Goal: Communication & Community: Answer question/provide support

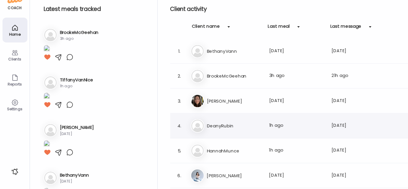
click at [214, 128] on h3 "DeanyRubin" at bounding box center [222, 129] width 52 height 7
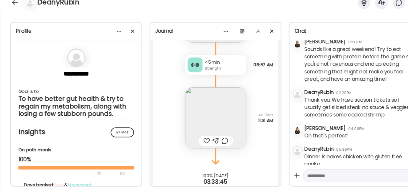
scroll to position [138, 0]
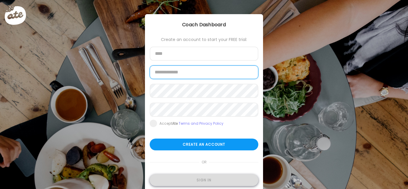
type input "**********"
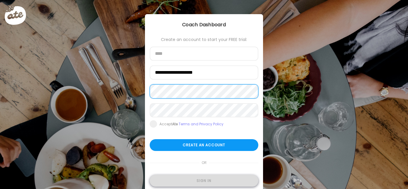
type input "**********"
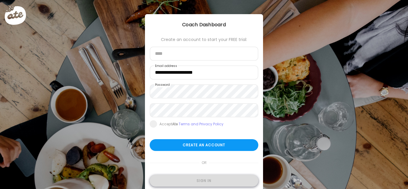
click at [206, 182] on div "Sign in" at bounding box center [204, 181] width 109 height 12
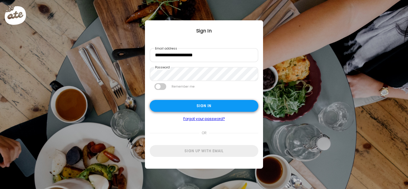
click at [196, 102] on div "Sign in" at bounding box center [204, 106] width 109 height 12
type textarea "**********"
type input "**********"
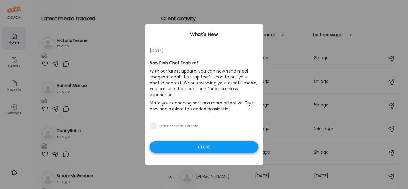
click at [193, 144] on div "Close" at bounding box center [204, 147] width 109 height 12
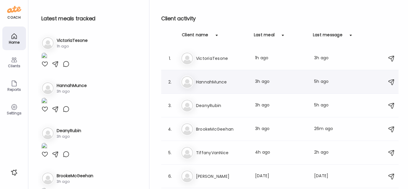
click at [210, 81] on h3 "HannahMunce" at bounding box center [222, 81] width 52 height 7
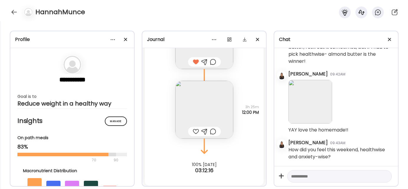
scroll to position [3491, 0]
click at [199, 98] on img at bounding box center [204, 108] width 58 height 58
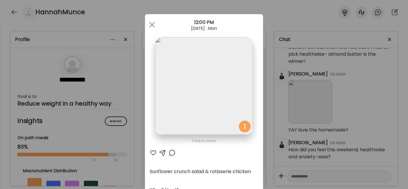
click at [152, 152] on div at bounding box center [153, 152] width 7 height 7
click at [150, 25] on span at bounding box center [151, 24] width 5 height 5
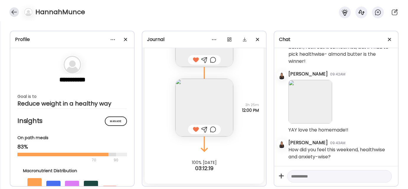
click at [13, 12] on div at bounding box center [13, 11] width 9 height 9
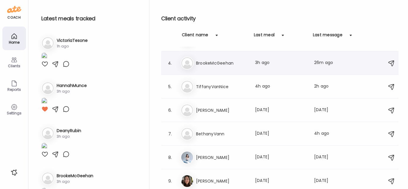
scroll to position [67, 0]
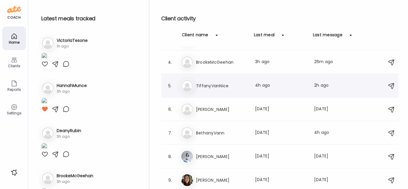
click at [217, 88] on h3 "TiffanyVanNice" at bounding box center [222, 85] width 52 height 7
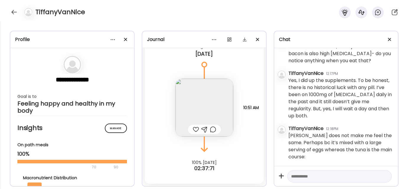
scroll to position [5516, 0]
click at [196, 96] on img at bounding box center [204, 108] width 58 height 58
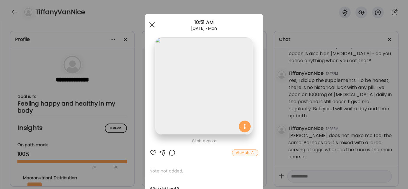
click at [151, 24] on div at bounding box center [152, 25] width 12 height 12
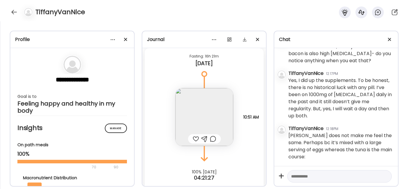
scroll to position [9192, 0]
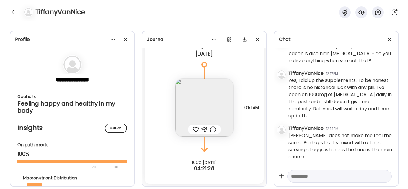
click at [204, 108] on img at bounding box center [204, 108] width 58 height 58
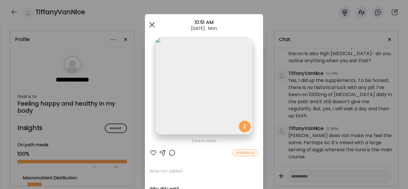
click at [150, 26] on div at bounding box center [152, 25] width 12 height 12
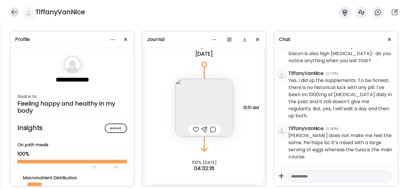
click at [13, 12] on div at bounding box center [13, 11] width 9 height 9
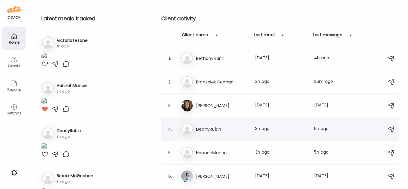
scroll to position [67, 0]
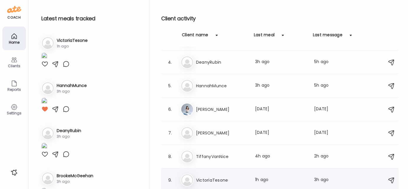
click at [220, 177] on h3 "VictoriaTesone" at bounding box center [222, 180] width 52 height 7
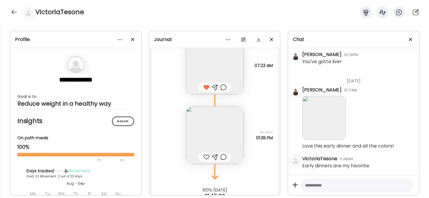
scroll to position [12649, 0]
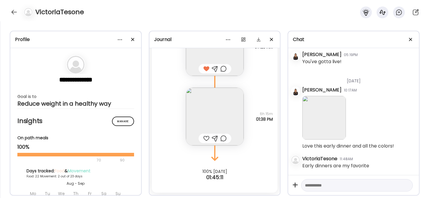
click at [209, 124] on img at bounding box center [215, 117] width 58 height 58
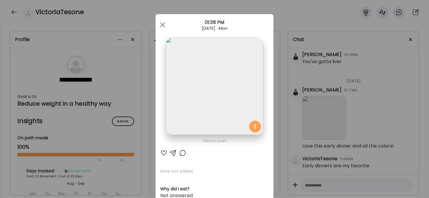
click at [163, 152] on div at bounding box center [163, 152] width 7 height 7
click at [159, 22] on div at bounding box center [163, 25] width 12 height 12
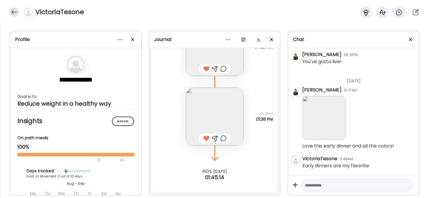
click at [11, 12] on div at bounding box center [13, 11] width 9 height 9
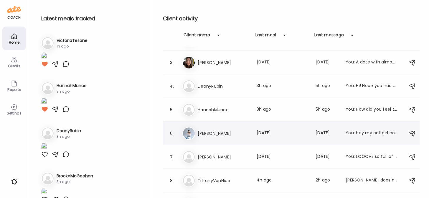
scroll to position [58, 0]
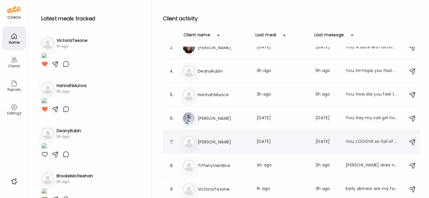
click at [209, 139] on h3 "[PERSON_NAME]" at bounding box center [224, 141] width 52 height 7
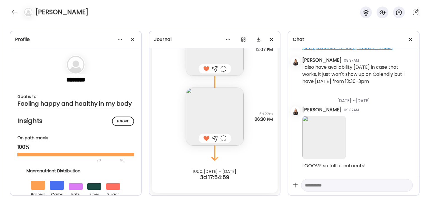
scroll to position [10799, 0]
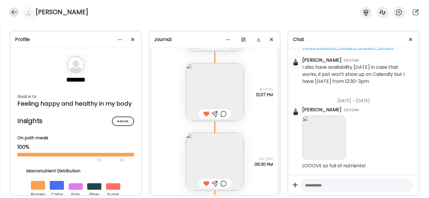
click at [13, 11] on div at bounding box center [13, 11] width 9 height 9
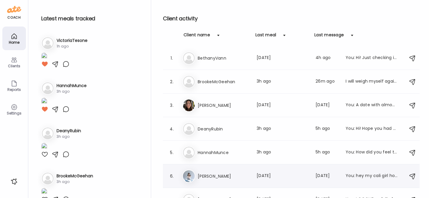
scroll to position [0, 0]
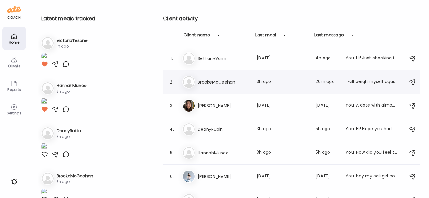
click at [217, 84] on h3 "BrookeMcGeehan" at bounding box center [224, 81] width 52 height 7
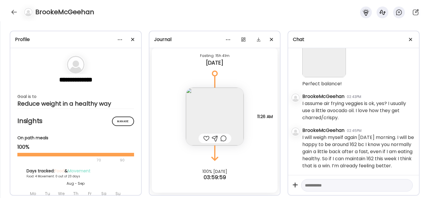
scroll to position [608, 0]
click at [333, 185] on textarea at bounding box center [351, 185] width 93 height 7
type textarea "**********"
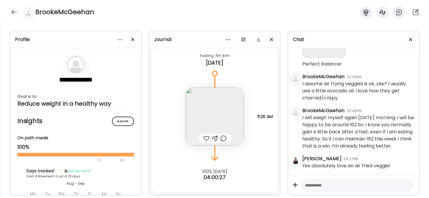
scroll to position [628, 0]
click at [307, 185] on textarea at bounding box center [351, 185] width 93 height 7
type textarea "**********"
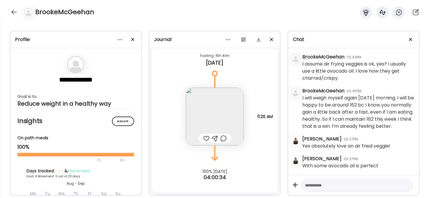
scroll to position [648, 0]
click at [339, 186] on textarea at bounding box center [351, 185] width 93 height 7
type textarea "**********"
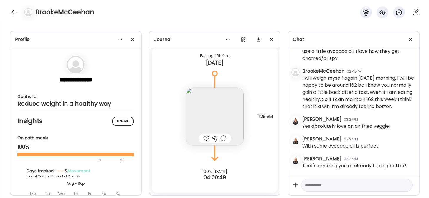
scroll to position [668, 0]
click at [204, 111] on img at bounding box center [215, 117] width 58 height 58
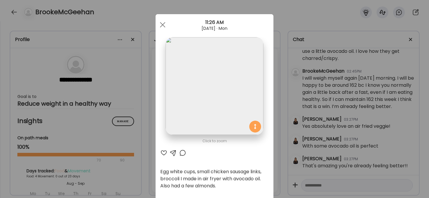
click at [170, 154] on div at bounding box center [173, 152] width 7 height 7
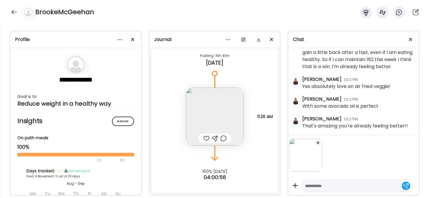
click at [318, 184] on textarea at bounding box center [351, 185] width 93 height 7
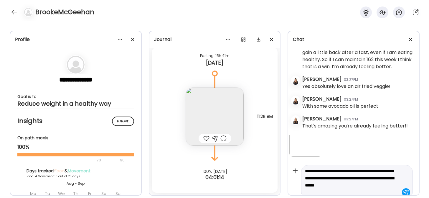
scroll to position [22, 0]
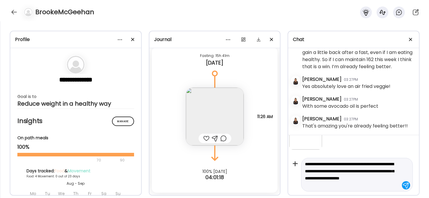
type textarea "**********"
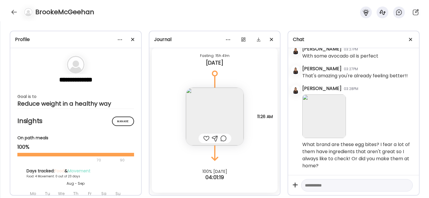
scroll to position [758, 0]
click at [12, 11] on div at bounding box center [13, 11] width 9 height 9
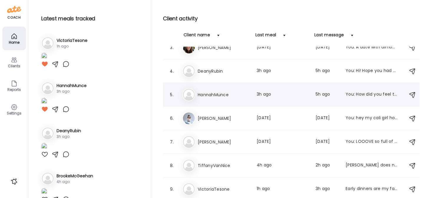
scroll to position [0, 0]
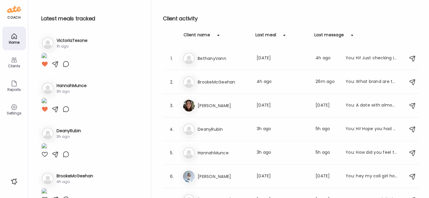
click at [16, 105] on icon at bounding box center [14, 107] width 7 height 7
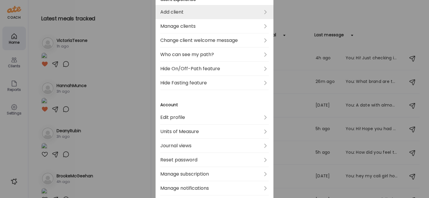
scroll to position [209, 0]
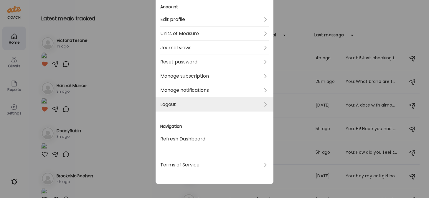
click at [187, 102] on link "Logout" at bounding box center [214, 104] width 109 height 14
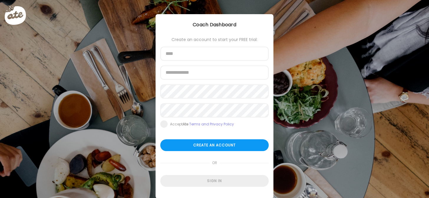
scroll to position [15, 0]
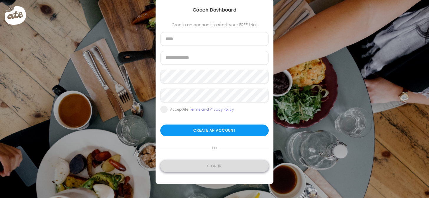
type input "**********"
click at [212, 169] on div "Sign in" at bounding box center [214, 166] width 109 height 12
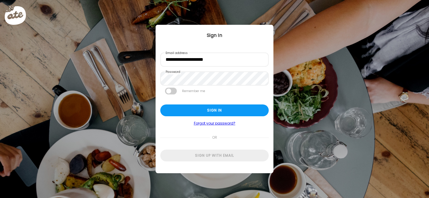
scroll to position [0, 0]
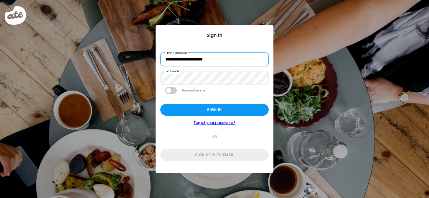
click at [194, 62] on input "**********" at bounding box center [214, 59] width 109 height 14
type input "**********"
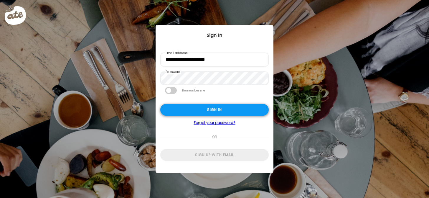
click at [208, 111] on div "Sign in" at bounding box center [214, 110] width 109 height 12
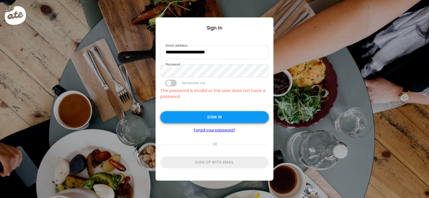
click at [182, 115] on div "Sign in" at bounding box center [214, 117] width 109 height 12
type textarea "**********"
type input "**********"
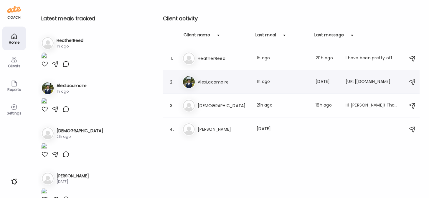
click at [224, 75] on div "Al AlexLacamoire Last meal: 1h ago Last message: 2d ago https://im8health.com/p…" at bounding box center [293, 81] width 220 height 13
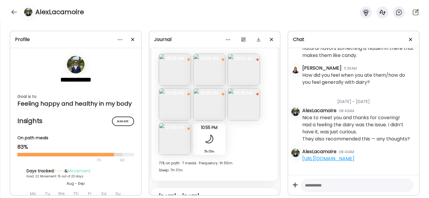
scroll to position [84871, 0]
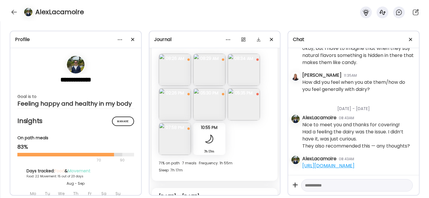
click at [321, 162] on link "https://im8health.com/products/essentials?selling_plan=2546008231" at bounding box center [329, 165] width 52 height 7
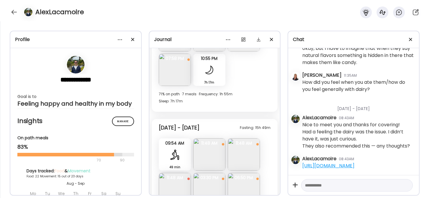
scroll to position [5153, 0]
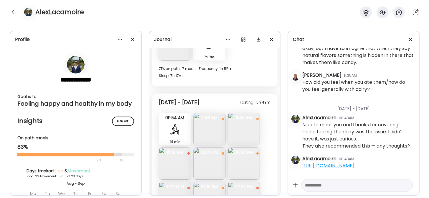
click at [179, 162] on img at bounding box center [175, 163] width 32 height 32
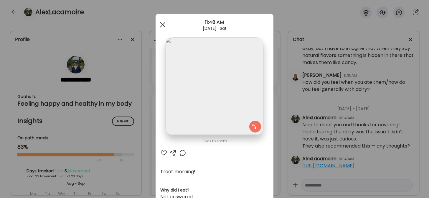
click at [160, 21] on div at bounding box center [163, 25] width 12 height 12
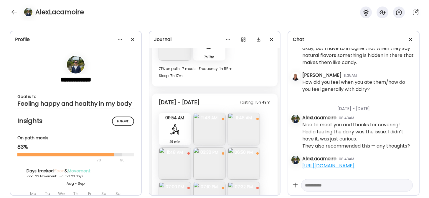
scroll to position [84871, 0]
click at [203, 128] on img at bounding box center [209, 129] width 32 height 32
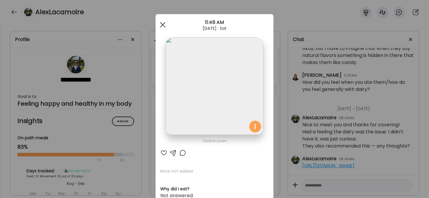
click at [160, 26] on div at bounding box center [163, 25] width 12 height 12
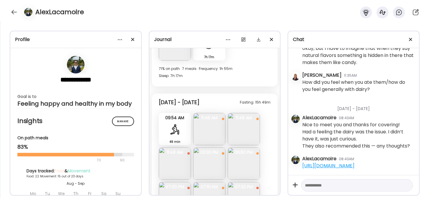
click at [240, 135] on img at bounding box center [244, 129] width 32 height 32
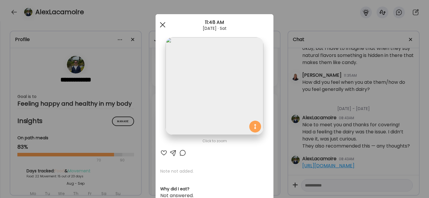
click at [160, 25] on span at bounding box center [162, 24] width 5 height 5
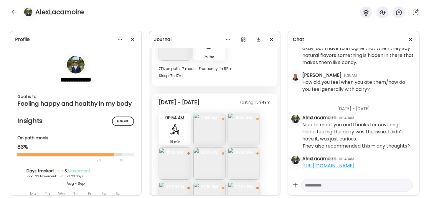
click at [173, 165] on img at bounding box center [175, 163] width 32 height 32
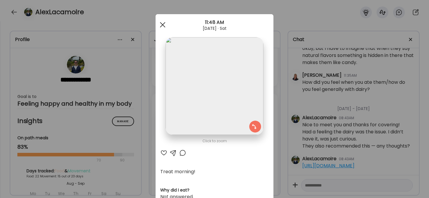
click at [158, 24] on div at bounding box center [163, 25] width 12 height 12
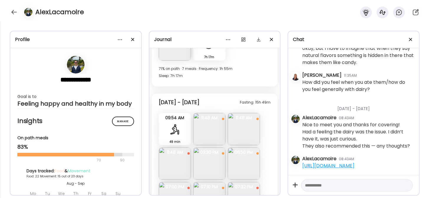
click at [205, 166] on img at bounding box center [209, 163] width 32 height 32
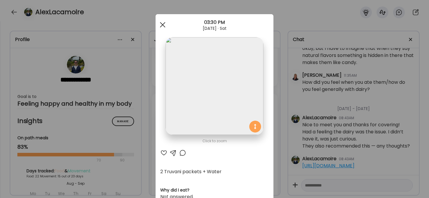
click at [161, 26] on div at bounding box center [163, 25] width 12 height 12
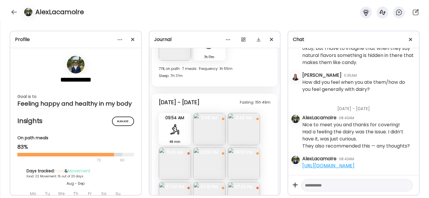
click at [243, 165] on img at bounding box center [244, 163] width 32 height 32
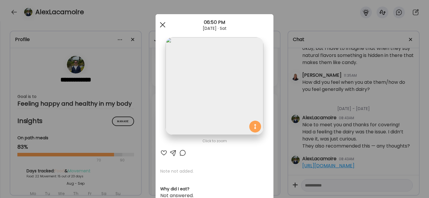
click at [160, 23] on div at bounding box center [163, 25] width 12 height 12
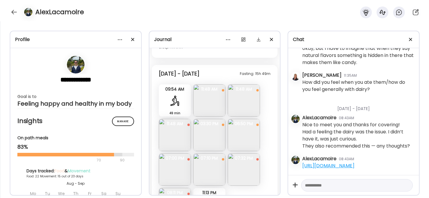
scroll to position [5210, 0]
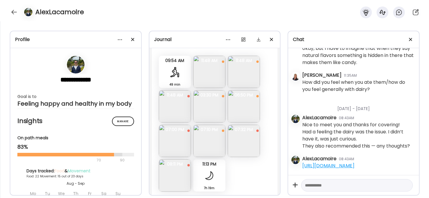
click at [179, 141] on img at bounding box center [175, 141] width 32 height 32
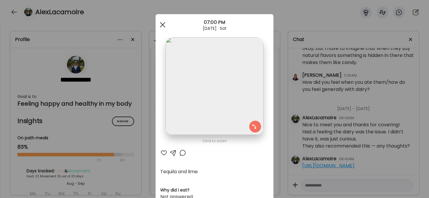
click at [160, 25] on span at bounding box center [162, 24] width 5 height 5
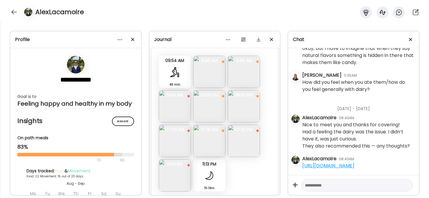
click at [206, 147] on img at bounding box center [209, 141] width 32 height 32
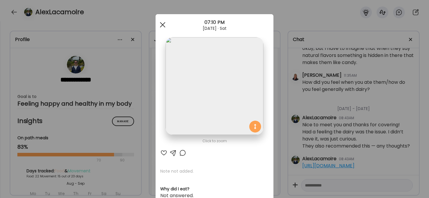
click at [162, 24] on div at bounding box center [163, 25] width 12 height 12
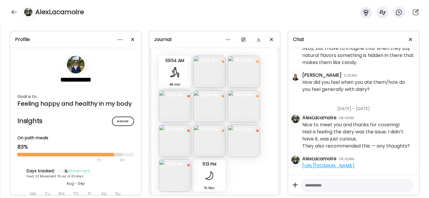
click at [249, 145] on img at bounding box center [244, 141] width 32 height 32
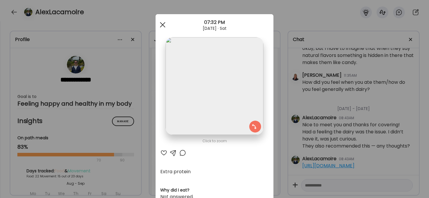
click at [162, 24] on div at bounding box center [163, 25] width 12 height 12
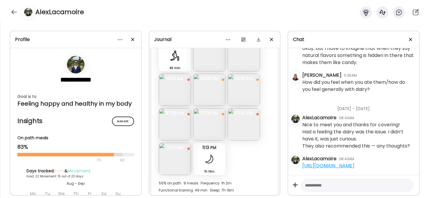
scroll to position [5237, 0]
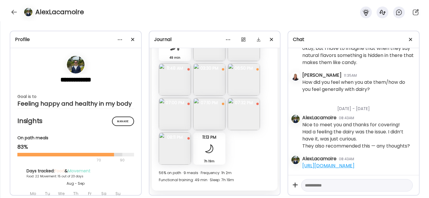
click at [179, 155] on img at bounding box center [175, 148] width 32 height 32
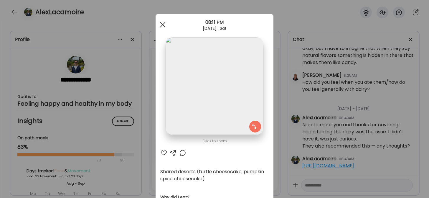
click at [161, 28] on div at bounding box center [163, 25] width 12 height 12
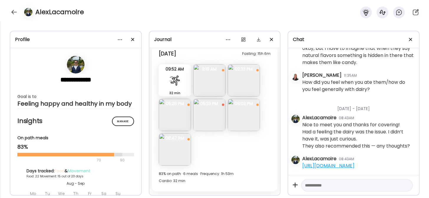
scroll to position [5389, 0]
click at [206, 85] on img at bounding box center [209, 81] width 32 height 32
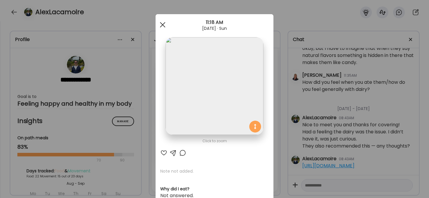
click at [161, 23] on div at bounding box center [163, 25] width 12 height 12
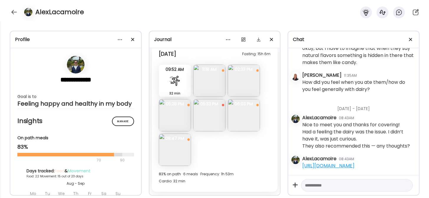
click at [237, 87] on img at bounding box center [244, 81] width 32 height 32
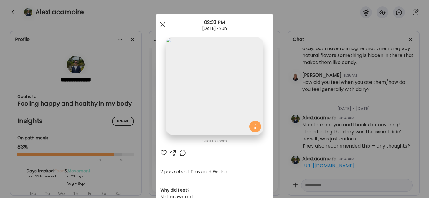
click at [161, 24] on div at bounding box center [163, 25] width 12 height 12
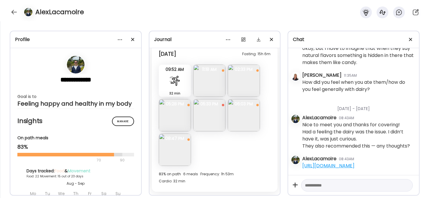
click at [177, 115] on img at bounding box center [175, 115] width 32 height 32
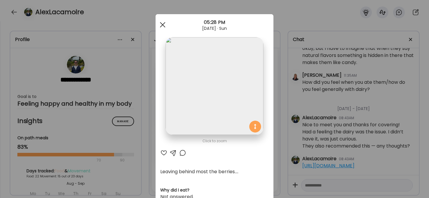
click at [159, 24] on div at bounding box center [163, 25] width 12 height 12
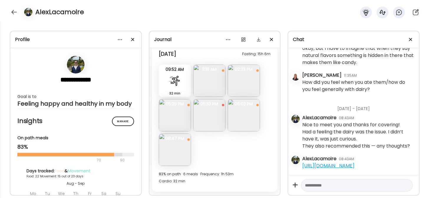
click at [211, 120] on img at bounding box center [209, 115] width 32 height 32
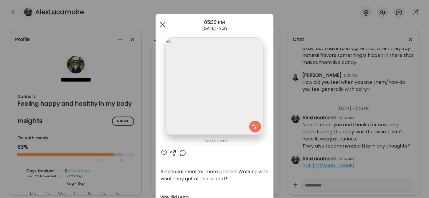
click at [161, 23] on div at bounding box center [163, 25] width 12 height 12
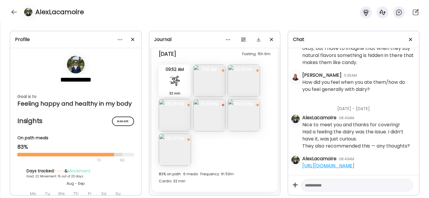
click at [241, 122] on img at bounding box center [244, 115] width 32 height 32
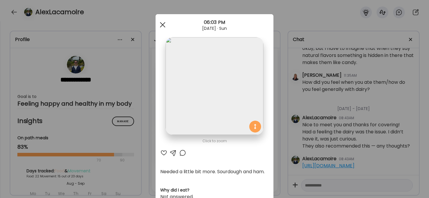
click at [162, 22] on div at bounding box center [163, 25] width 12 height 12
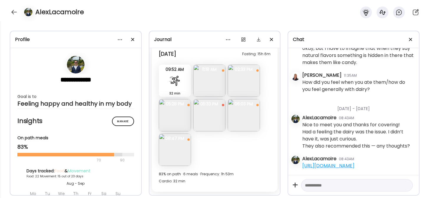
click at [178, 152] on img at bounding box center [175, 150] width 32 height 32
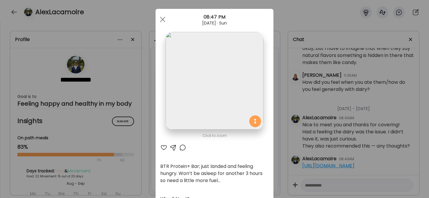
scroll to position [0, 0]
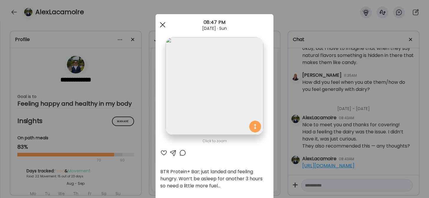
click at [160, 26] on div at bounding box center [163, 25] width 12 height 12
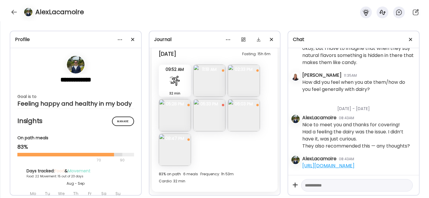
click at [321, 186] on textarea at bounding box center [351, 185] width 93 height 7
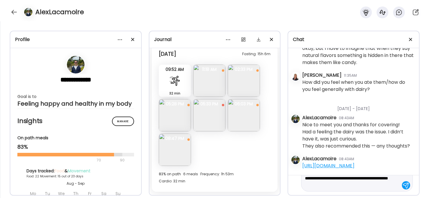
scroll to position [28, 0]
type textarea "**********"
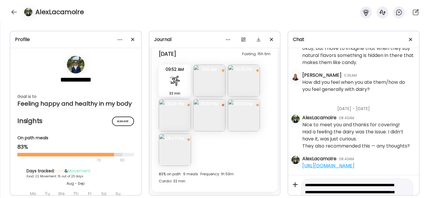
drag, startPoint x: 321, startPoint y: 182, endPoint x: 282, endPoint y: 159, distance: 45.6
click at [282, 159] on div "**********" at bounding box center [214, 109] width 429 height 177
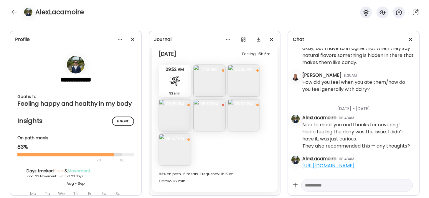
click at [322, 183] on textarea at bounding box center [351, 185] width 93 height 7
paste textarea "**********"
type textarea "**********"
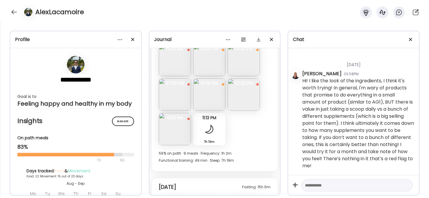
scroll to position [5232, 0]
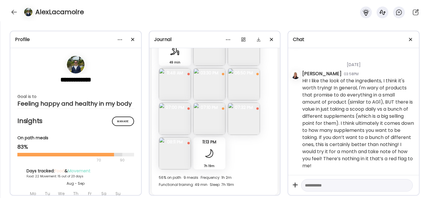
click at [173, 82] on img at bounding box center [175, 84] width 32 height 32
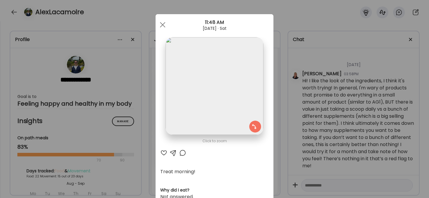
click at [173, 152] on div at bounding box center [173, 152] width 7 height 7
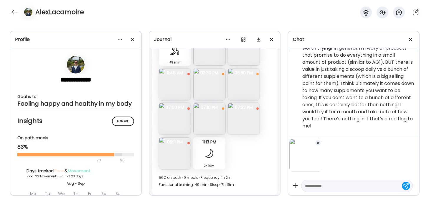
click at [316, 186] on textarea at bounding box center [351, 185] width 93 height 7
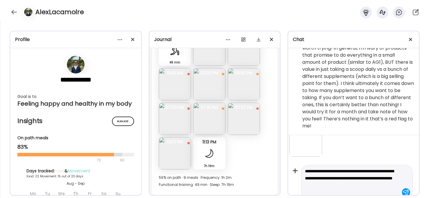
scroll to position [22, 0]
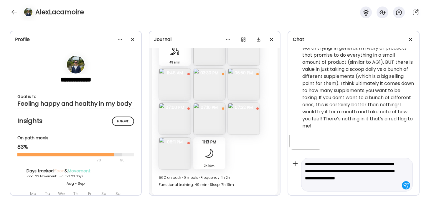
click at [344, 171] on textarea "**********" at bounding box center [351, 174] width 93 height 28
click at [325, 171] on textarea "**********" at bounding box center [351, 174] width 93 height 28
click at [327, 183] on textarea "**********" at bounding box center [351, 174] width 93 height 28
click at [393, 177] on textarea "**********" at bounding box center [351, 174] width 93 height 28
type textarea "**********"
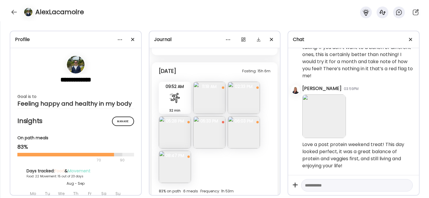
scroll to position [5375, 0]
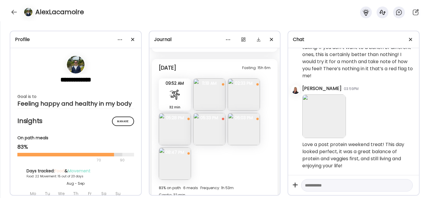
click at [201, 91] on img at bounding box center [209, 94] width 32 height 32
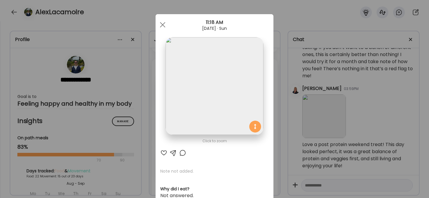
click at [161, 154] on div at bounding box center [163, 152] width 7 height 7
click at [171, 151] on div at bounding box center [173, 152] width 7 height 7
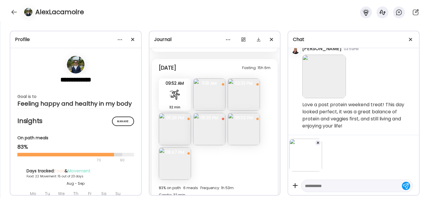
click at [239, 84] on span "02:33 PM" at bounding box center [244, 83] width 32 height 5
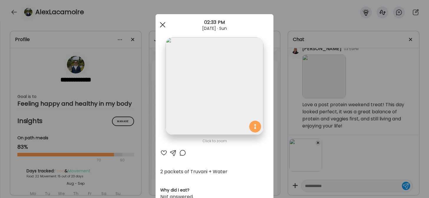
click at [161, 22] on div at bounding box center [163, 25] width 12 height 12
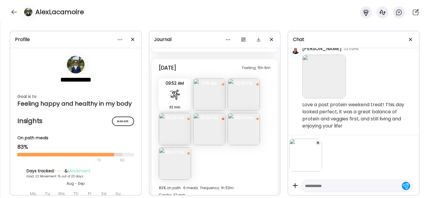
click at [173, 127] on img at bounding box center [175, 129] width 32 height 32
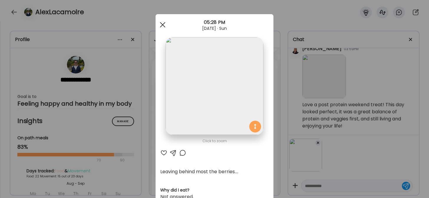
click at [159, 21] on div at bounding box center [163, 25] width 12 height 12
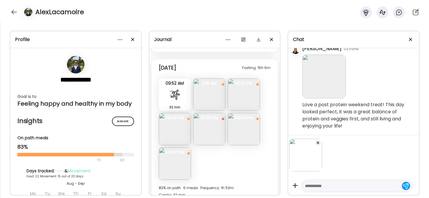
click at [239, 101] on img at bounding box center [244, 94] width 32 height 32
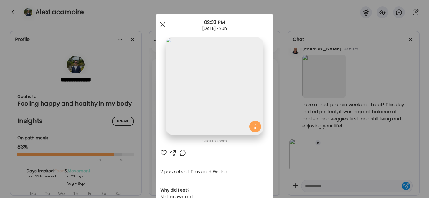
click at [160, 24] on span at bounding box center [162, 24] width 5 height 5
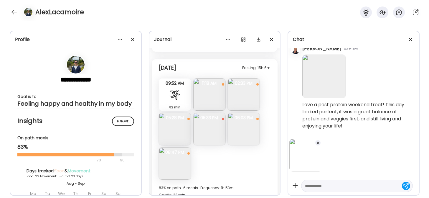
click at [173, 128] on img at bounding box center [175, 129] width 32 height 32
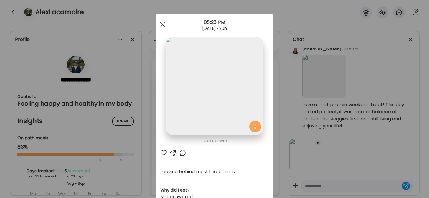
click at [160, 21] on div at bounding box center [163, 25] width 12 height 12
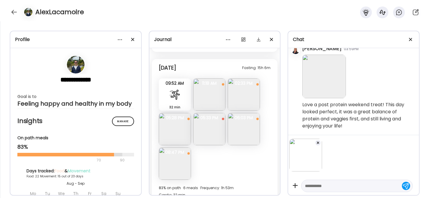
click at [205, 130] on img at bounding box center [209, 129] width 32 height 32
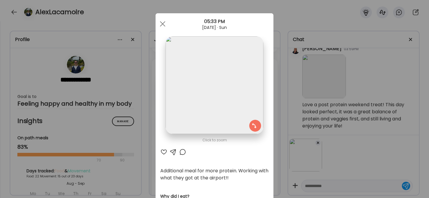
scroll to position [0, 0]
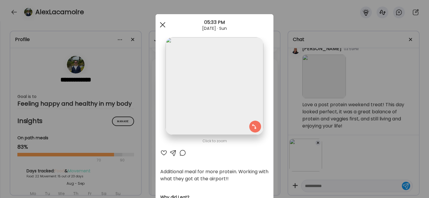
click at [159, 24] on div at bounding box center [163, 25] width 12 height 12
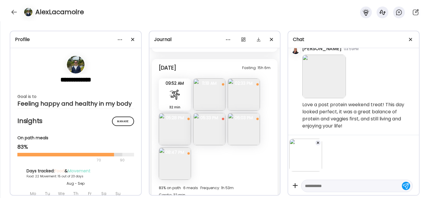
click at [313, 186] on textarea at bounding box center [351, 185] width 93 height 7
type textarea "**********"
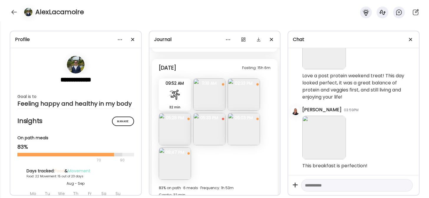
scroll to position [85151, 0]
click at [247, 131] on img at bounding box center [244, 129] width 32 height 32
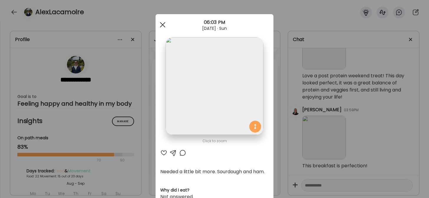
click at [162, 24] on div at bounding box center [163, 25] width 12 height 12
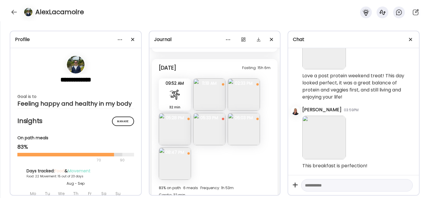
click at [210, 124] on img at bounding box center [209, 129] width 32 height 32
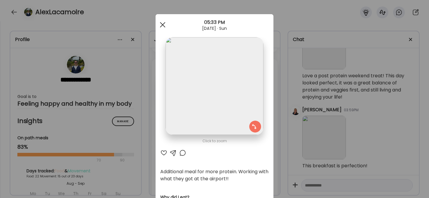
click at [160, 22] on div at bounding box center [163, 25] width 12 height 12
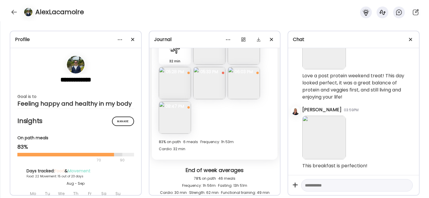
scroll to position [5422, 0]
click at [168, 117] on img at bounding box center [175, 117] width 32 height 32
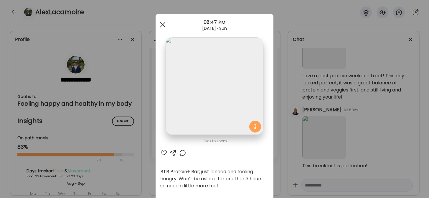
click at [160, 24] on div at bounding box center [163, 25] width 12 height 12
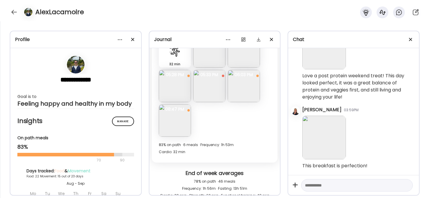
scroll to position [5408, 0]
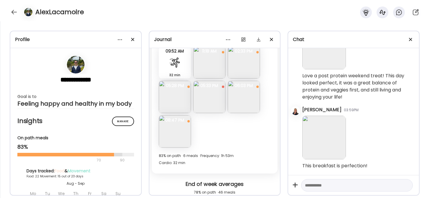
click at [205, 99] on img at bounding box center [209, 97] width 32 height 32
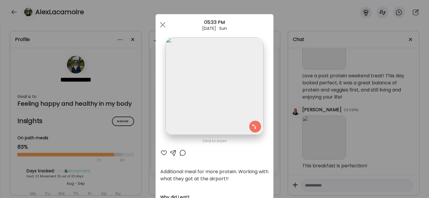
click at [172, 152] on div at bounding box center [173, 152] width 7 height 7
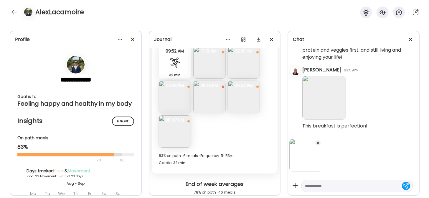
scroll to position [85188, 0]
click at [322, 186] on textarea at bounding box center [351, 185] width 93 height 7
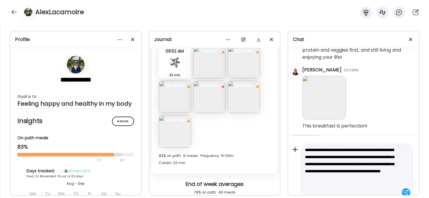
scroll to position [43, 0]
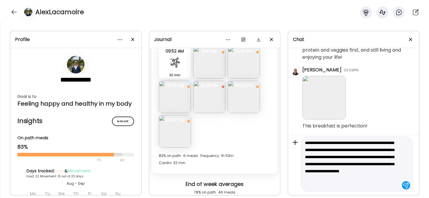
type textarea "**********"
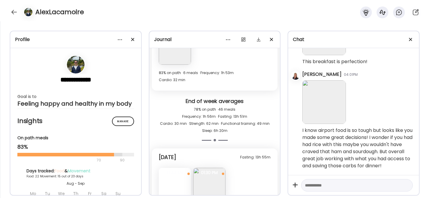
scroll to position [5517, 0]
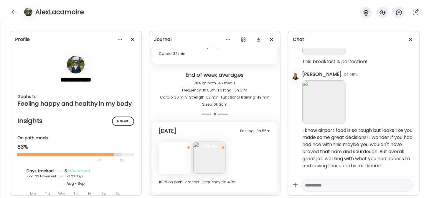
click at [170, 160] on div at bounding box center [175, 158] width 32 height 32
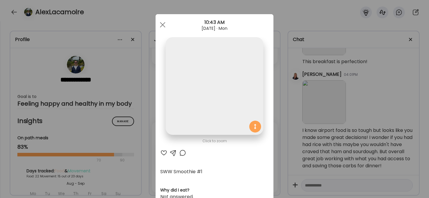
click at [162, 152] on div at bounding box center [163, 152] width 7 height 7
click at [161, 24] on span at bounding box center [162, 24] width 5 height 5
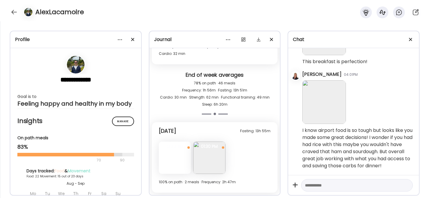
click at [209, 159] on img at bounding box center [209, 158] width 32 height 32
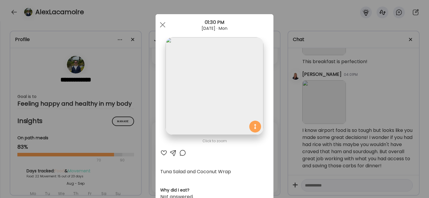
click at [161, 152] on div at bounding box center [163, 152] width 7 height 7
click at [163, 25] on div at bounding box center [163, 25] width 12 height 12
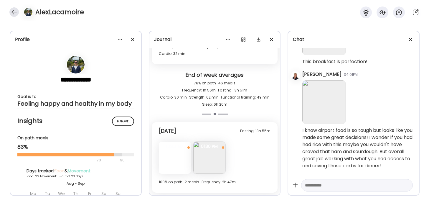
click at [14, 11] on div at bounding box center [13, 11] width 9 height 9
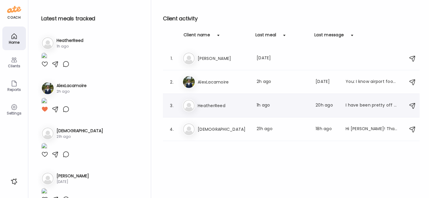
click at [223, 101] on div "He HeatherReed Last meal: 1h ago Last message: 20h ago I have been pretty off t…" at bounding box center [293, 105] width 220 height 13
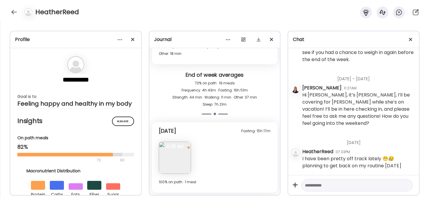
scroll to position [39820, 0]
click at [177, 160] on img at bounding box center [175, 158] width 32 height 32
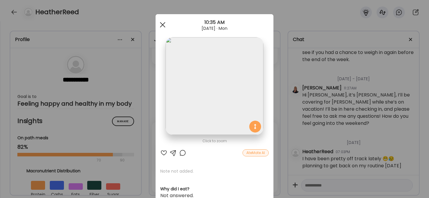
click at [159, 21] on div at bounding box center [163, 25] width 12 height 12
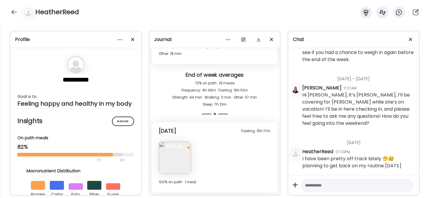
click at [329, 185] on textarea at bounding box center [351, 185] width 93 height 7
type textarea "*"
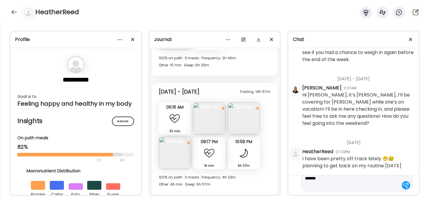
scroll to position [4527, 0]
click at [180, 163] on img at bounding box center [175, 153] width 32 height 32
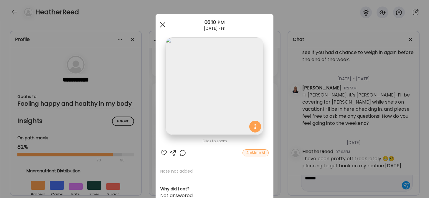
click at [159, 25] on div at bounding box center [163, 25] width 12 height 12
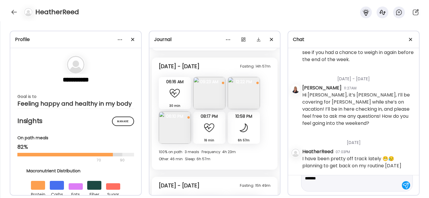
scroll to position [4555, 0]
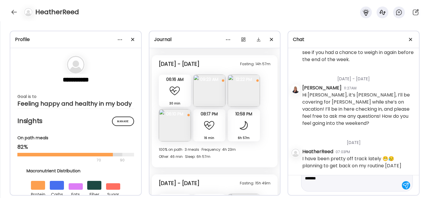
click at [343, 188] on textarea "**********" at bounding box center [351, 174] width 93 height 28
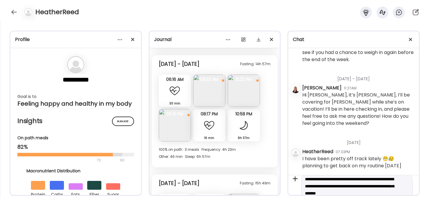
scroll to position [4, 0]
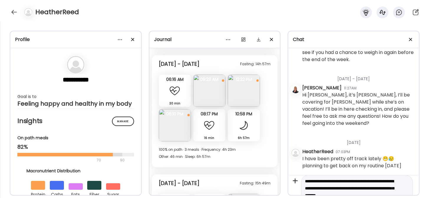
type textarea "**********"
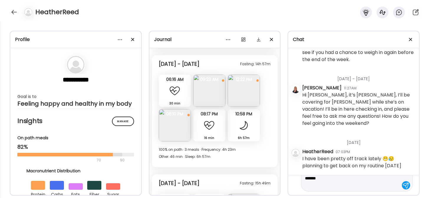
click at [343, 187] on textarea "**********" at bounding box center [351, 174] width 93 height 28
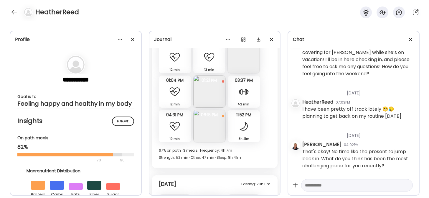
scroll to position [4707, 0]
click at [209, 97] on img at bounding box center [209, 92] width 32 height 32
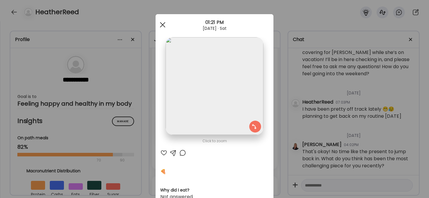
click at [163, 23] on span at bounding box center [162, 24] width 5 height 5
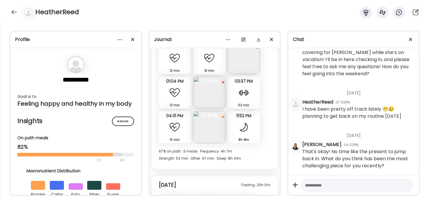
scroll to position [4683, 0]
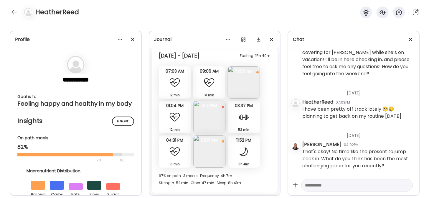
click at [244, 93] on img at bounding box center [244, 82] width 32 height 32
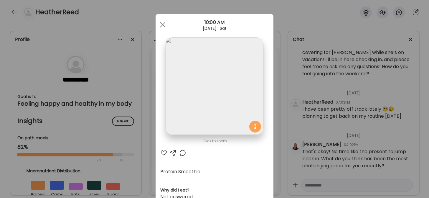
click at [163, 151] on div at bounding box center [163, 152] width 7 height 7
click at [161, 22] on div at bounding box center [163, 25] width 12 height 12
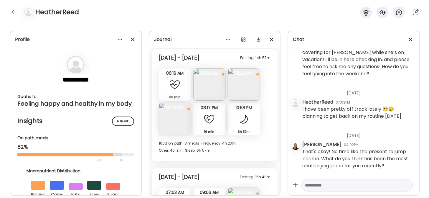
scroll to position [4561, 0]
click at [208, 94] on img at bounding box center [209, 85] width 32 height 32
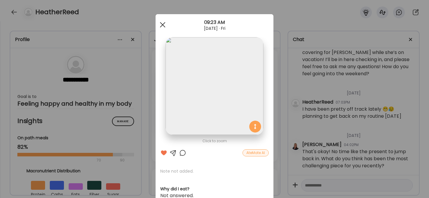
click at [161, 24] on span at bounding box center [162, 24] width 5 height 5
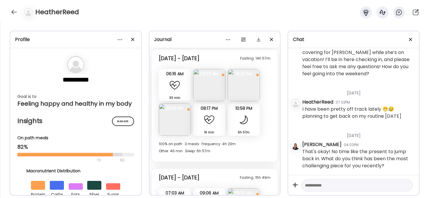
click at [242, 92] on img at bounding box center [244, 85] width 32 height 32
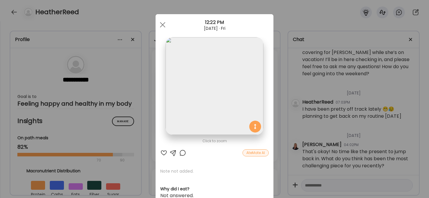
click at [163, 153] on div at bounding box center [163, 152] width 7 height 7
click at [161, 23] on span at bounding box center [162, 24] width 5 height 5
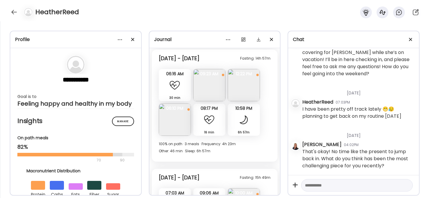
click at [175, 129] on img at bounding box center [175, 120] width 32 height 32
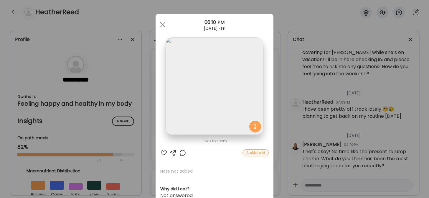
click at [162, 152] on div at bounding box center [163, 152] width 7 height 7
click at [160, 28] on div at bounding box center [163, 25] width 12 height 12
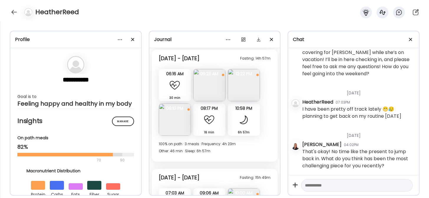
click at [213, 126] on div at bounding box center [209, 120] width 12 height 12
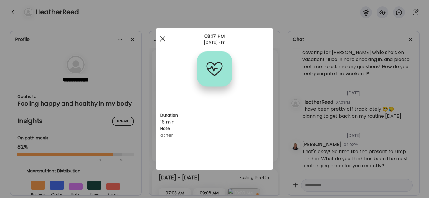
click at [163, 40] on span at bounding box center [162, 38] width 5 height 5
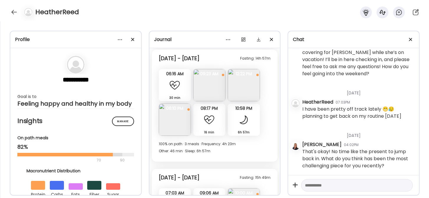
click at [211, 132] on div "16 min Other" at bounding box center [209, 120] width 32 height 32
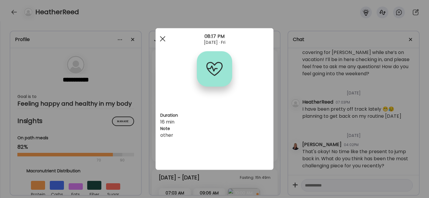
click at [162, 39] on span at bounding box center [162, 38] width 5 height 5
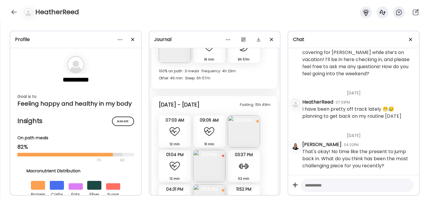
scroll to position [4649, 0]
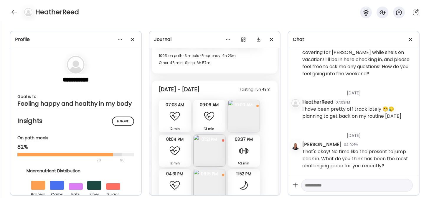
click at [247, 123] on img at bounding box center [244, 116] width 32 height 32
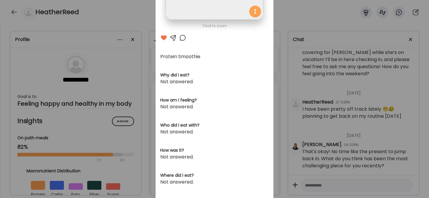
scroll to position [0, 0]
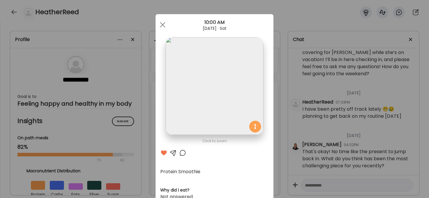
click at [179, 152] on div at bounding box center [182, 152] width 7 height 7
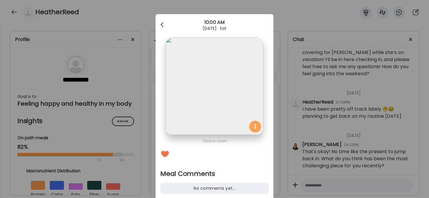
click at [161, 24] on span at bounding box center [162, 23] width 3 height 3
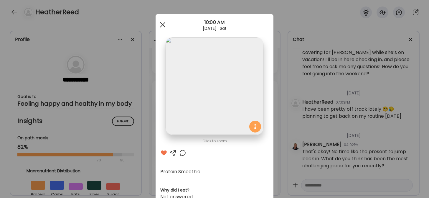
click at [159, 25] on div at bounding box center [163, 25] width 12 height 12
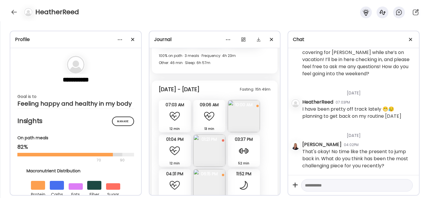
click at [175, 154] on div at bounding box center [175, 151] width 12 height 12
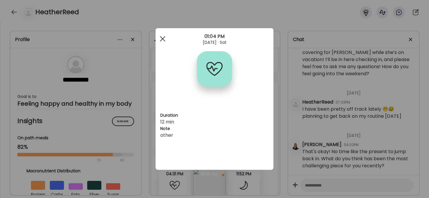
click at [163, 35] on div at bounding box center [163, 39] width 12 height 12
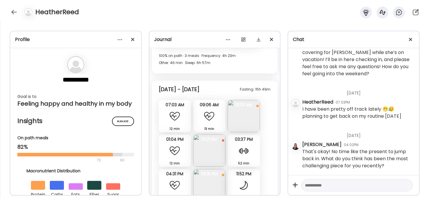
click at [211, 160] on img at bounding box center [209, 150] width 32 height 32
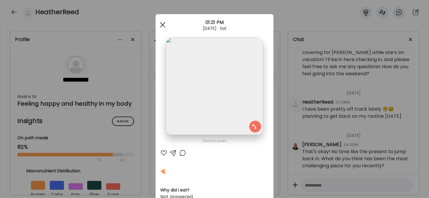
click at [157, 24] on div at bounding box center [163, 25] width 12 height 12
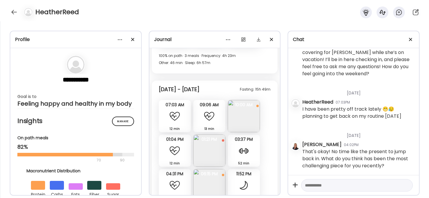
click at [211, 158] on img at bounding box center [209, 150] width 32 height 32
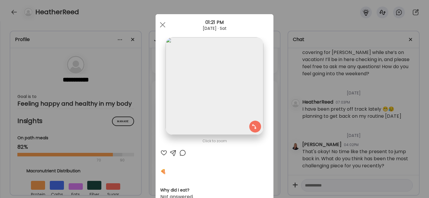
click at [173, 152] on div at bounding box center [173, 152] width 7 height 7
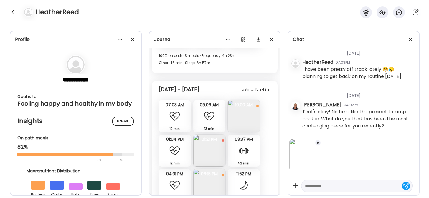
scroll to position [39907, 0]
click at [313, 185] on textarea at bounding box center [351, 185] width 93 height 7
type textarea "*"
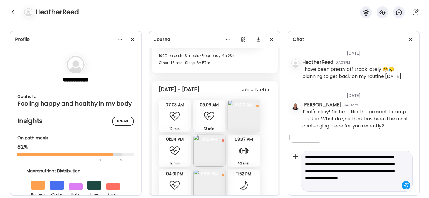
scroll to position [36, 0]
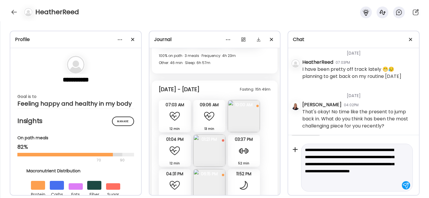
type textarea "**********"
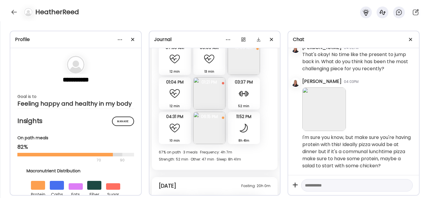
scroll to position [4707, 0]
click at [209, 130] on img at bounding box center [209, 127] width 32 height 32
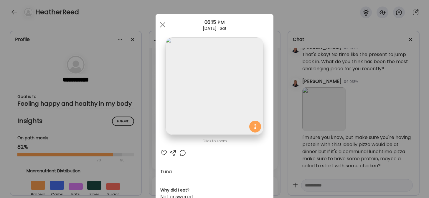
click at [160, 152] on div at bounding box center [163, 152] width 7 height 7
click at [165, 24] on div at bounding box center [163, 25] width 12 height 12
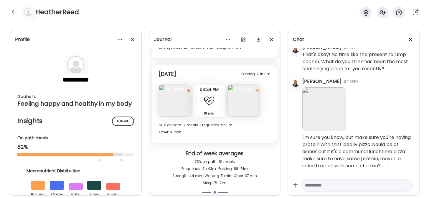
scroll to position [4818, 0]
click at [242, 106] on img at bounding box center [244, 100] width 32 height 32
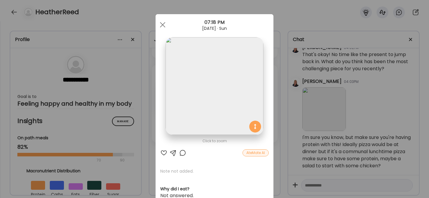
click at [162, 154] on div at bounding box center [163, 152] width 7 height 7
click at [160, 24] on span at bounding box center [162, 24] width 5 height 5
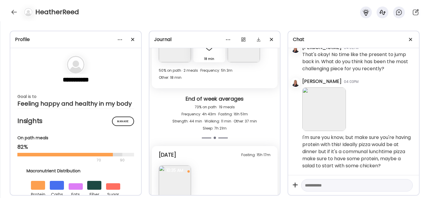
scroll to position [4904, 0]
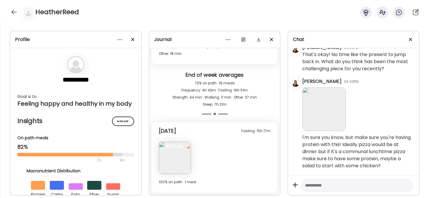
click at [175, 152] on img at bounding box center [175, 158] width 32 height 32
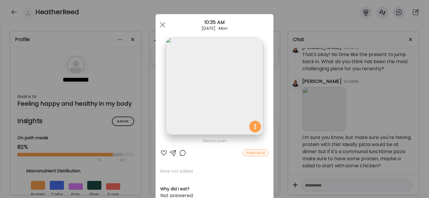
click at [172, 151] on div at bounding box center [173, 152] width 7 height 7
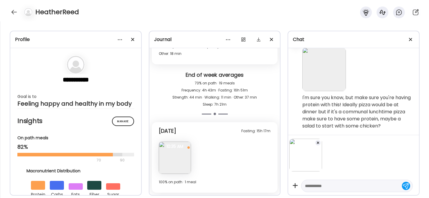
scroll to position [40005, 0]
click at [309, 184] on textarea at bounding box center [351, 185] width 93 height 7
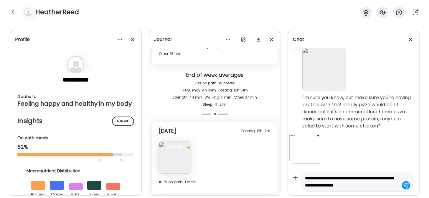
scroll to position [8, 0]
type textarea "**********"
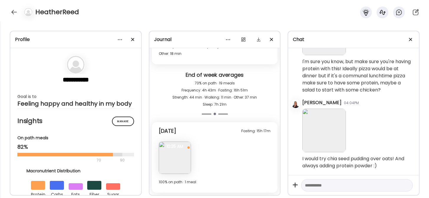
scroll to position [40043, 0]
click at [14, 11] on div at bounding box center [13, 11] width 9 height 9
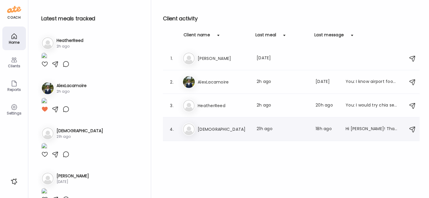
click at [222, 127] on h3 "KristenKeene" at bounding box center [224, 129] width 52 height 7
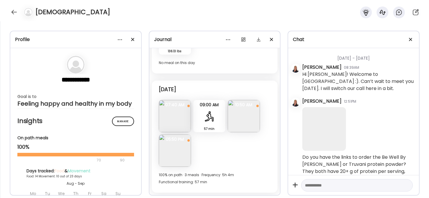
scroll to position [31057, 0]
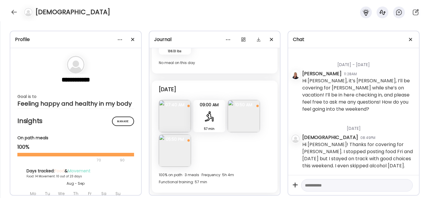
click at [317, 188] on textarea at bounding box center [351, 185] width 93 height 7
click at [316, 185] on textarea at bounding box center [351, 185] width 93 height 7
type textarea "**********"
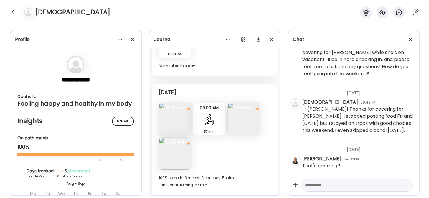
scroll to position [3804, 0]
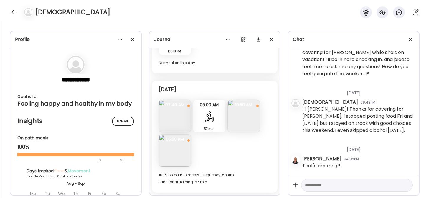
click at [178, 116] on img at bounding box center [175, 116] width 32 height 32
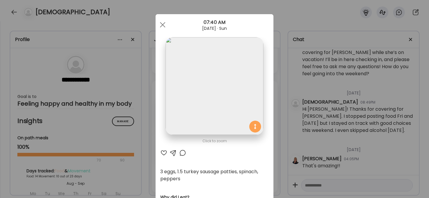
click at [160, 151] on div at bounding box center [163, 152] width 7 height 7
click at [161, 20] on div at bounding box center [163, 25] width 12 height 12
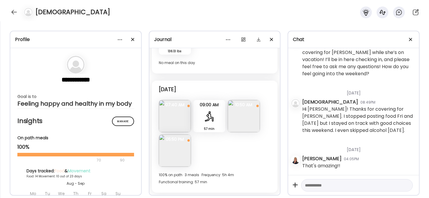
click at [243, 120] on img at bounding box center [244, 116] width 32 height 32
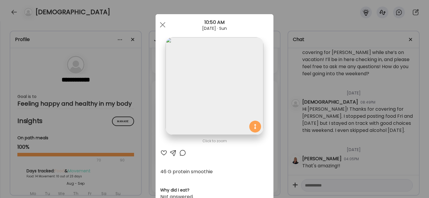
click at [161, 153] on div at bounding box center [163, 152] width 7 height 7
click at [157, 22] on div at bounding box center [163, 25] width 12 height 12
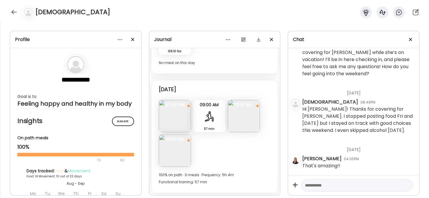
click at [167, 153] on img at bounding box center [175, 150] width 32 height 32
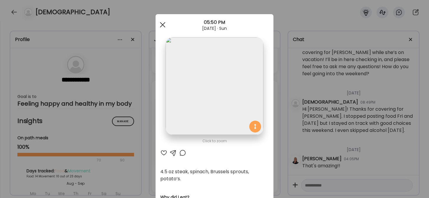
click at [163, 25] on div at bounding box center [163, 25] width 12 height 12
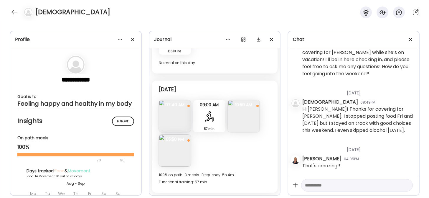
click at [167, 159] on img at bounding box center [175, 150] width 32 height 32
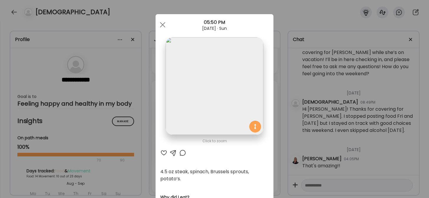
click at [160, 152] on div at bounding box center [163, 152] width 7 height 7
click at [160, 23] on div at bounding box center [163, 25] width 12 height 12
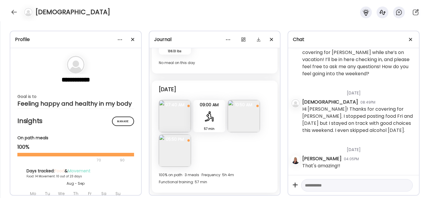
click at [324, 185] on textarea at bounding box center [351, 185] width 93 height 7
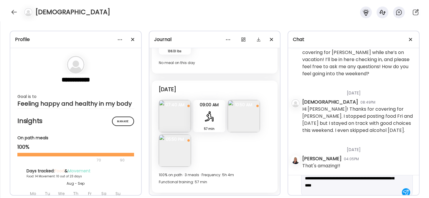
scroll to position [21, 0]
type textarea "**********"
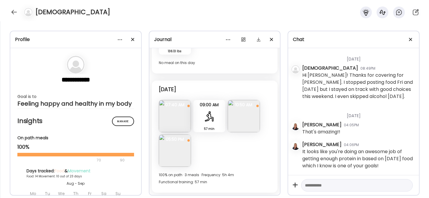
scroll to position [31134, 0]
click at [313, 186] on textarea at bounding box center [351, 185] width 93 height 7
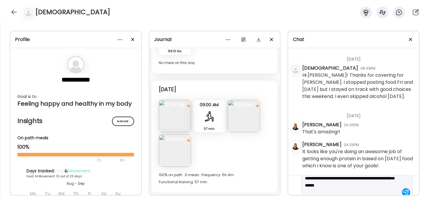
scroll to position [21, 0]
type textarea "**********"
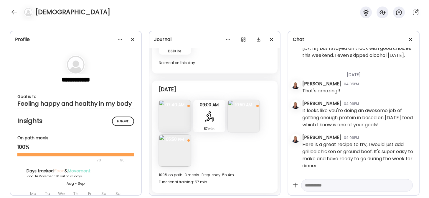
scroll to position [31175, 0]
click at [313, 185] on textarea at bounding box center [351, 185] width 93 height 7
paste textarea "**********"
type textarea "**********"
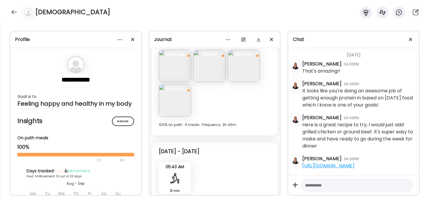
scroll to position [3532, 0]
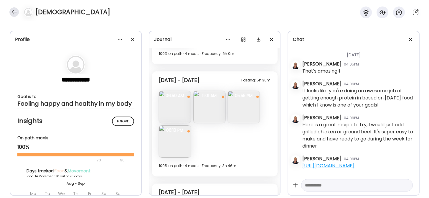
click at [14, 10] on div at bounding box center [13, 11] width 9 height 9
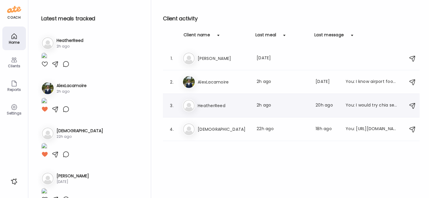
click at [209, 105] on h3 "HeatherReed" at bounding box center [224, 105] width 52 height 7
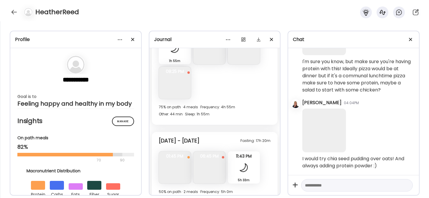
scroll to position [4904, 0]
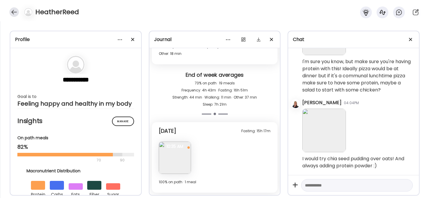
click at [14, 13] on div at bounding box center [13, 11] width 9 height 9
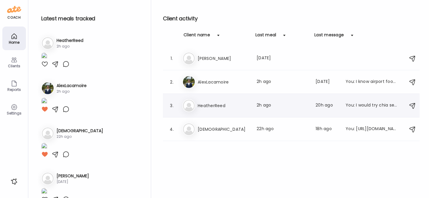
click at [211, 106] on h3 "HeatherReed" at bounding box center [224, 105] width 52 height 7
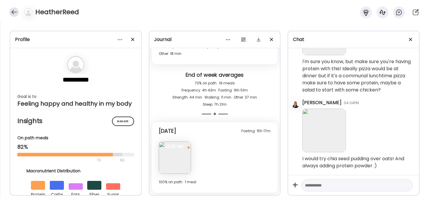
click at [12, 11] on div at bounding box center [13, 11] width 9 height 9
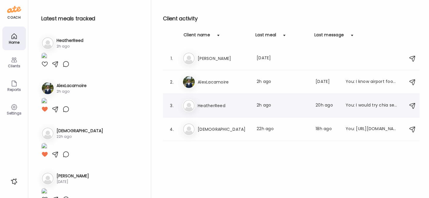
click at [213, 111] on div "He HeatherReed Last meal: 2h ago Last message: 20h ago You: I would try chia se…" at bounding box center [293, 105] width 220 height 13
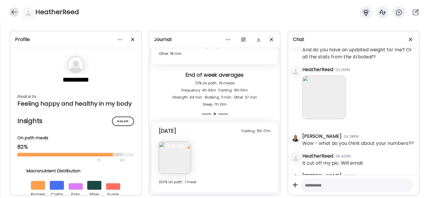
click at [14, 9] on div at bounding box center [13, 11] width 9 height 9
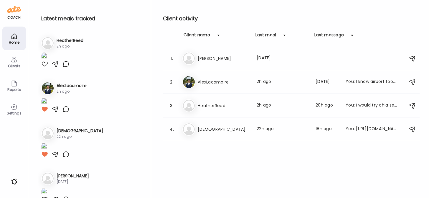
click at [13, 106] on icon at bounding box center [14, 107] width 7 height 7
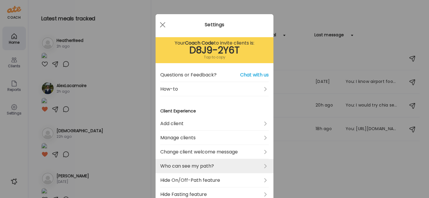
scroll to position [209, 0]
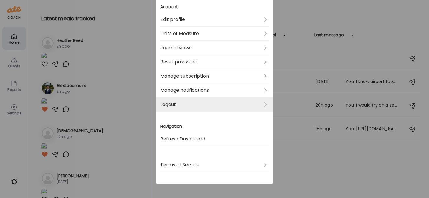
click at [179, 105] on link "Logout" at bounding box center [214, 104] width 109 height 14
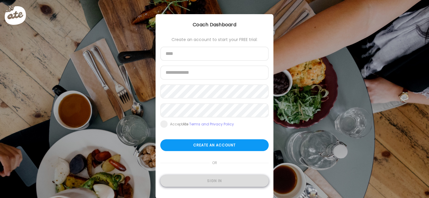
type input "**********"
click at [212, 181] on div "Sign in" at bounding box center [214, 181] width 109 height 12
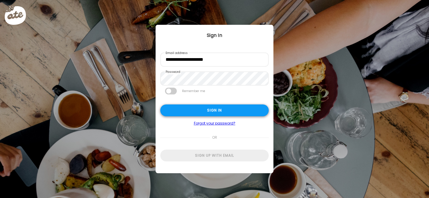
click at [199, 110] on div "Sign in" at bounding box center [214, 110] width 109 height 12
type textarea "**********"
type input "**********"
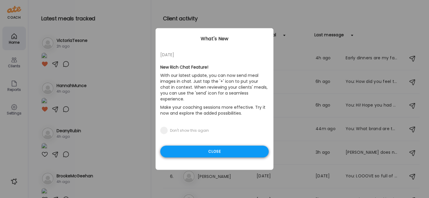
click at [187, 147] on div "Close" at bounding box center [214, 152] width 109 height 12
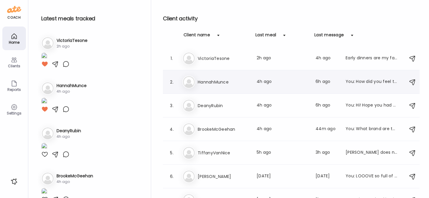
click at [244, 83] on h3 "HannahMunce" at bounding box center [224, 81] width 52 height 7
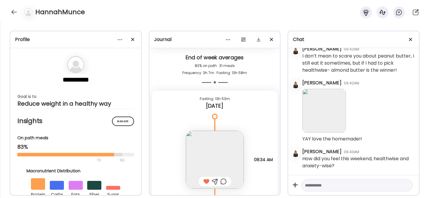
scroll to position [3482, 0]
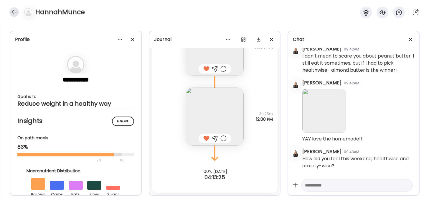
click at [14, 13] on div at bounding box center [13, 11] width 9 height 9
